Goal: Check status: Check status

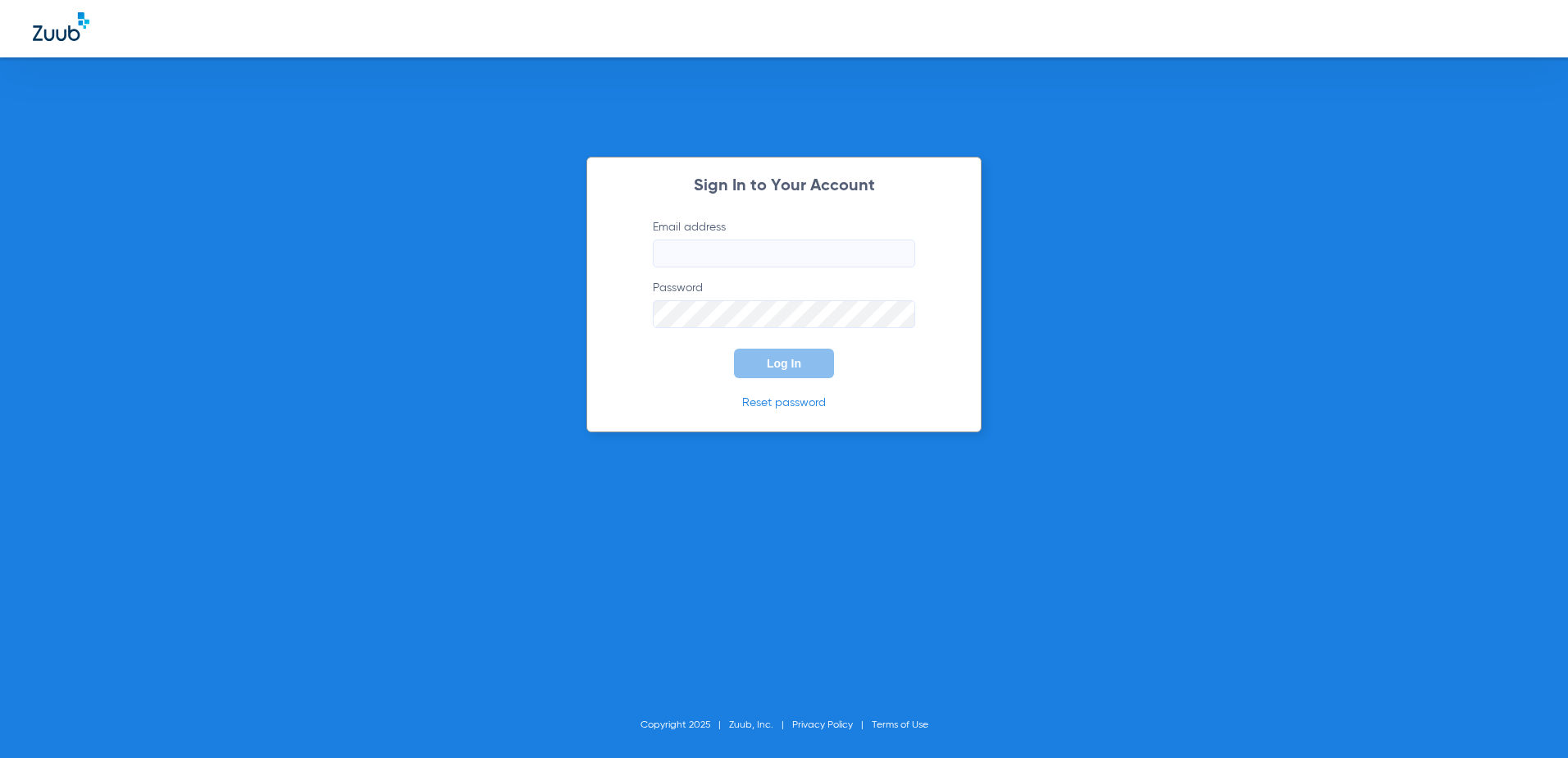
type input "[EMAIL_ADDRESS][DOMAIN_NAME]"
click at [819, 369] on button "Log In" at bounding box center [784, 363] width 100 height 30
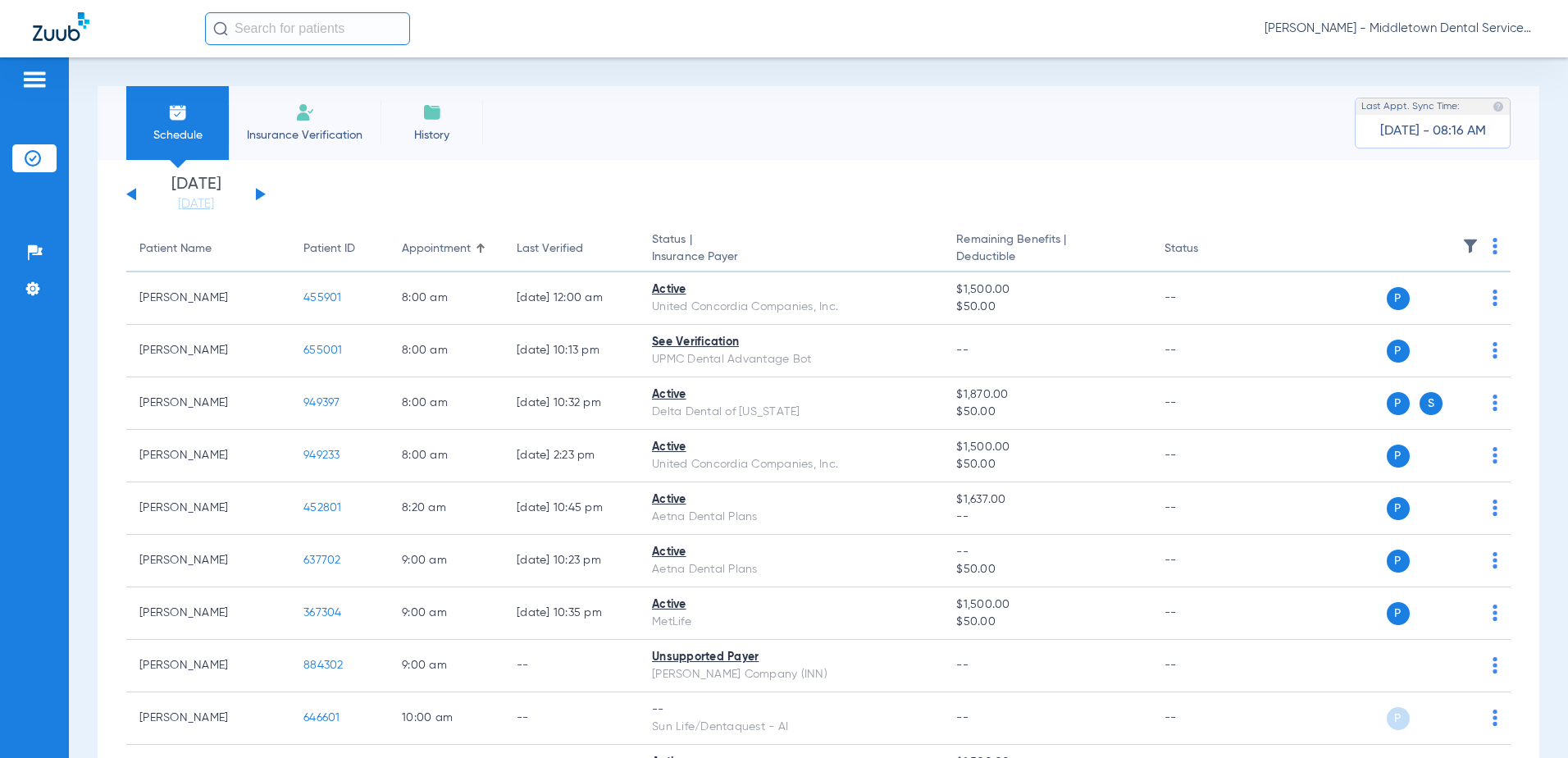
click at [261, 192] on button at bounding box center [260, 194] width 10 height 13
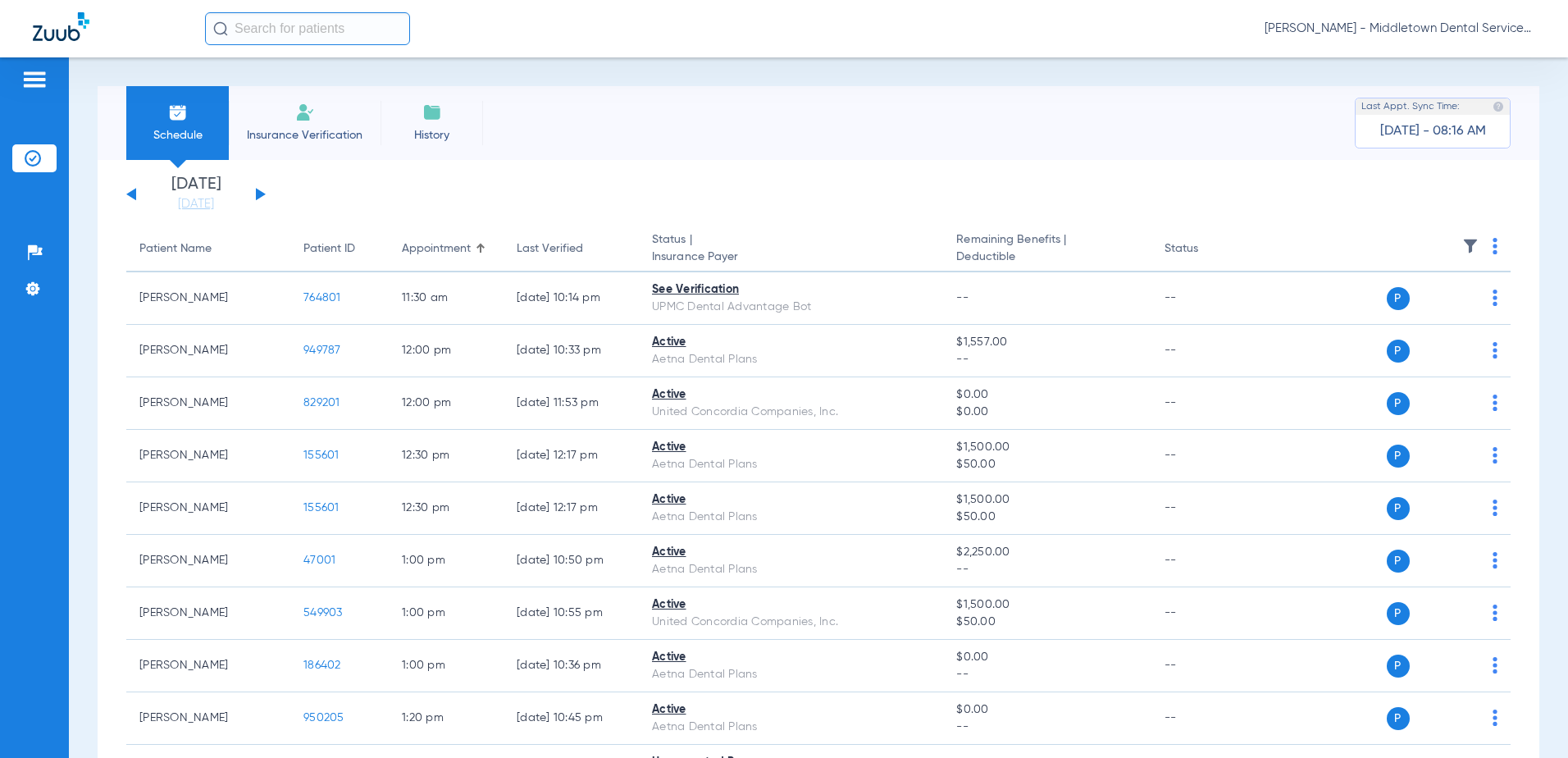
click at [256, 192] on button at bounding box center [260, 194] width 10 height 13
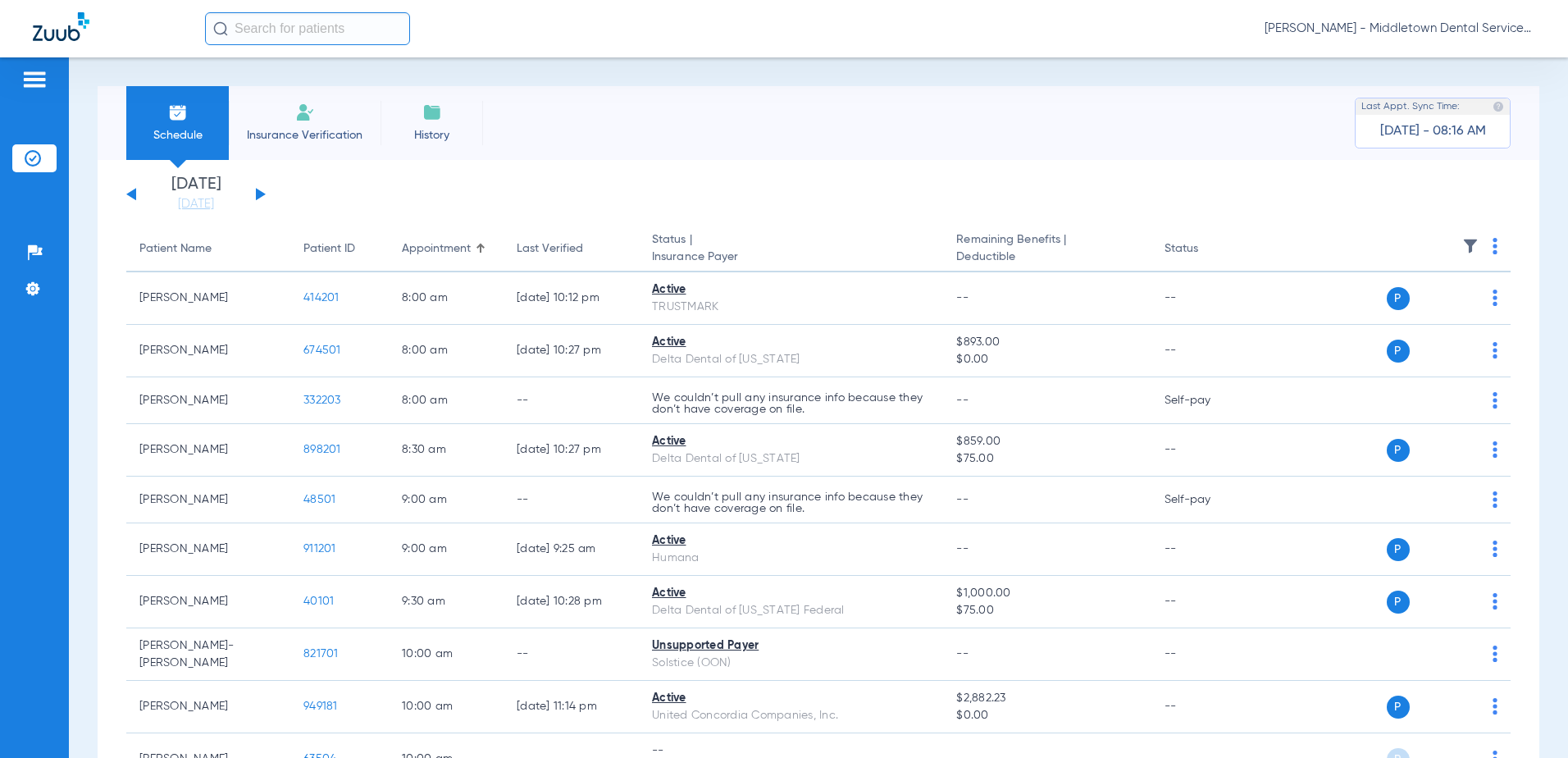
click at [258, 198] on button at bounding box center [260, 194] width 10 height 13
